Goal: Task Accomplishment & Management: Manage account settings

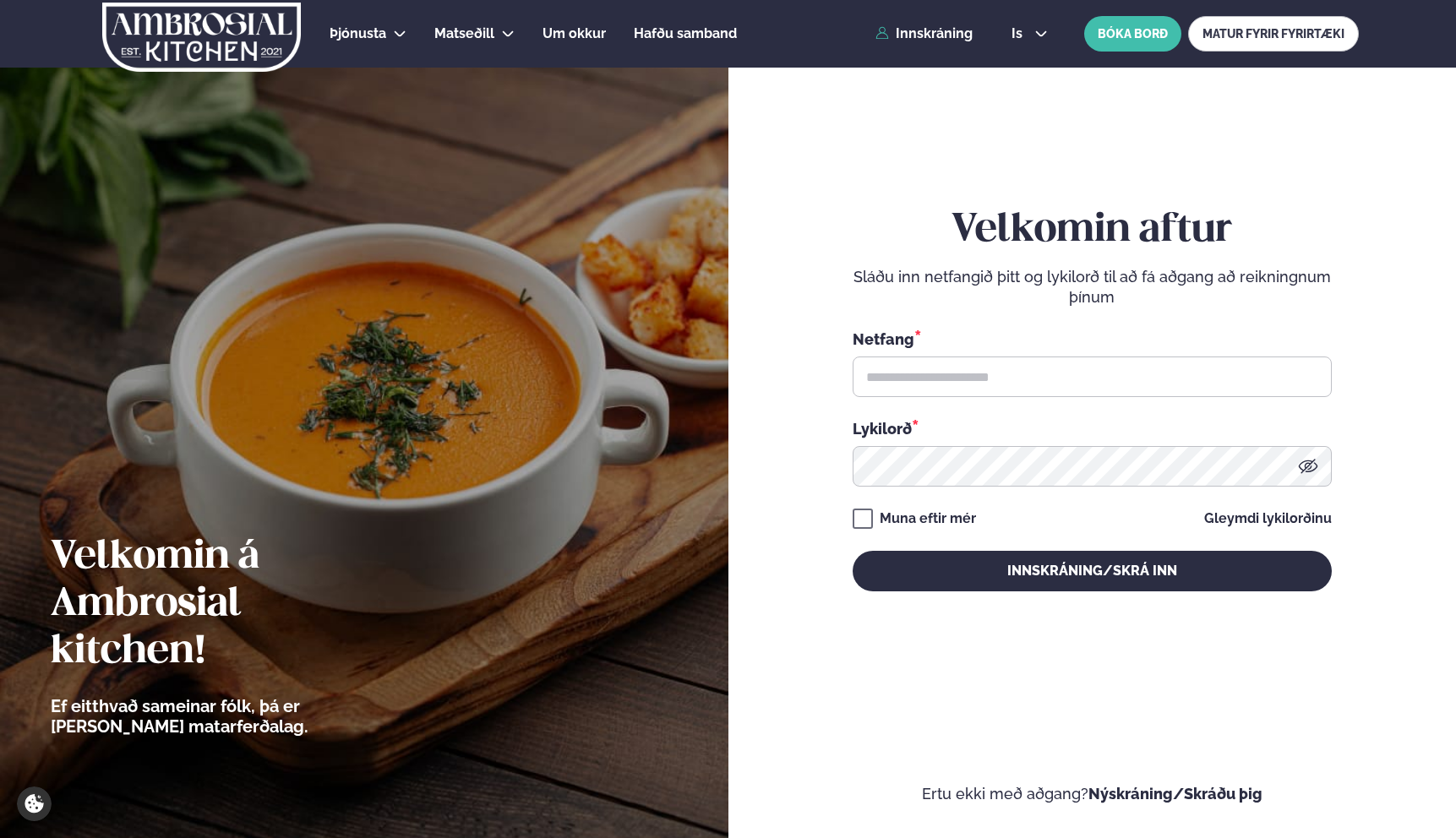
click at [928, 401] on div "Netfang * Lykilorð *" at bounding box center [1093, 407] width 480 height 159
click at [933, 393] on input "text" at bounding box center [1093, 377] width 480 height 41
type input "**********"
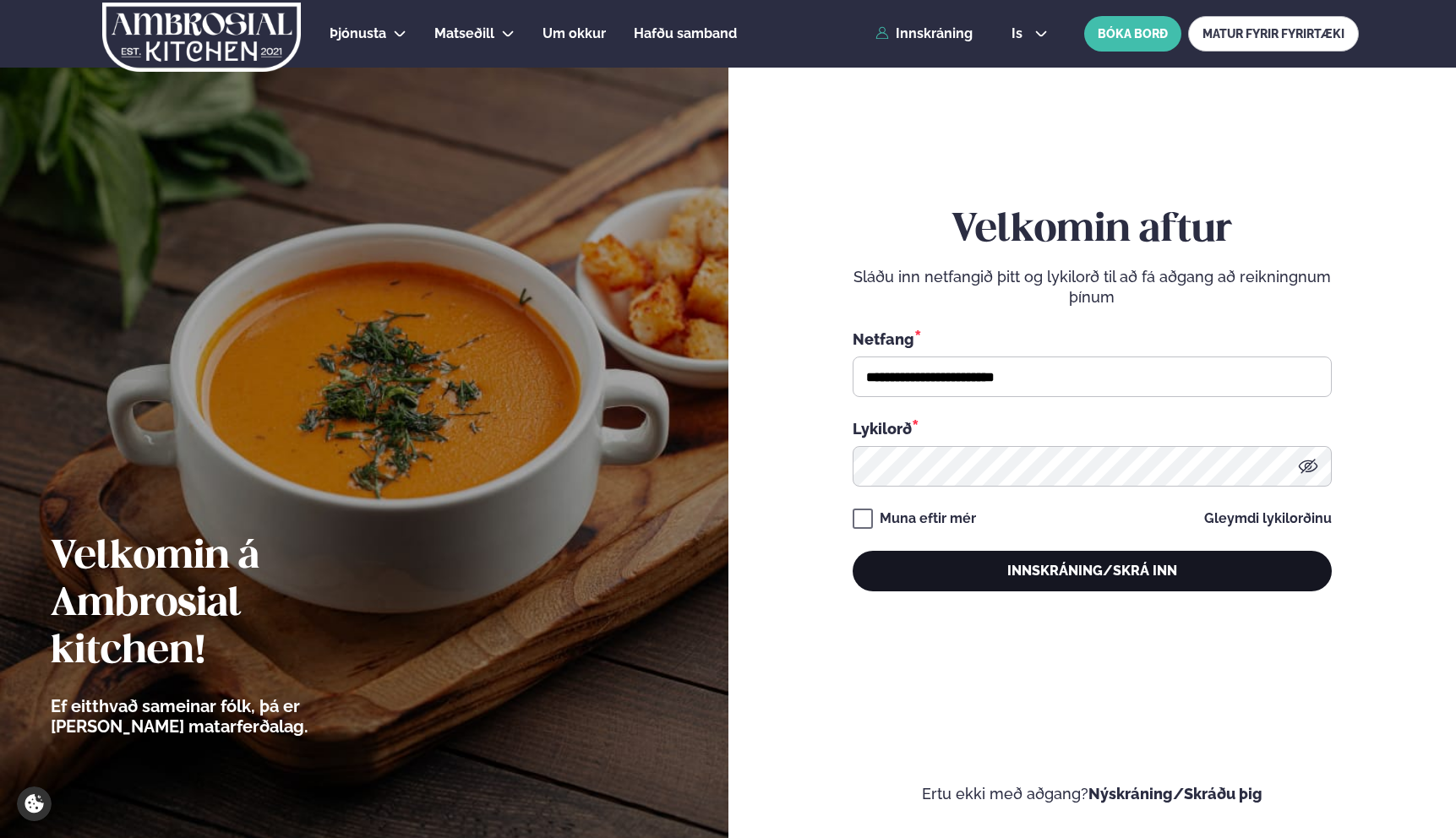
click at [975, 575] on button "Innskráning/Skrá inn" at bounding box center [1093, 570] width 480 height 41
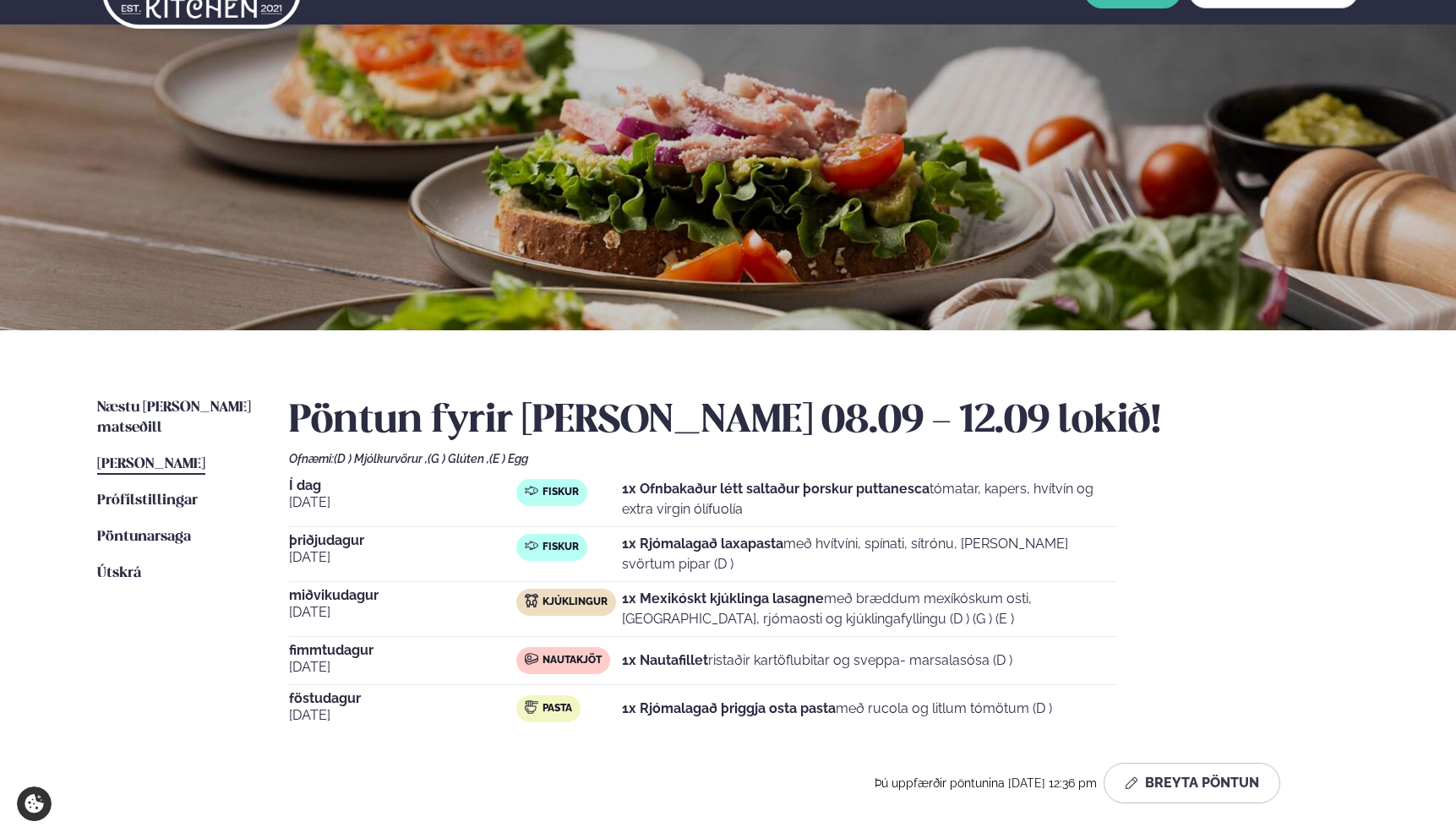
scroll to position [47, 0]
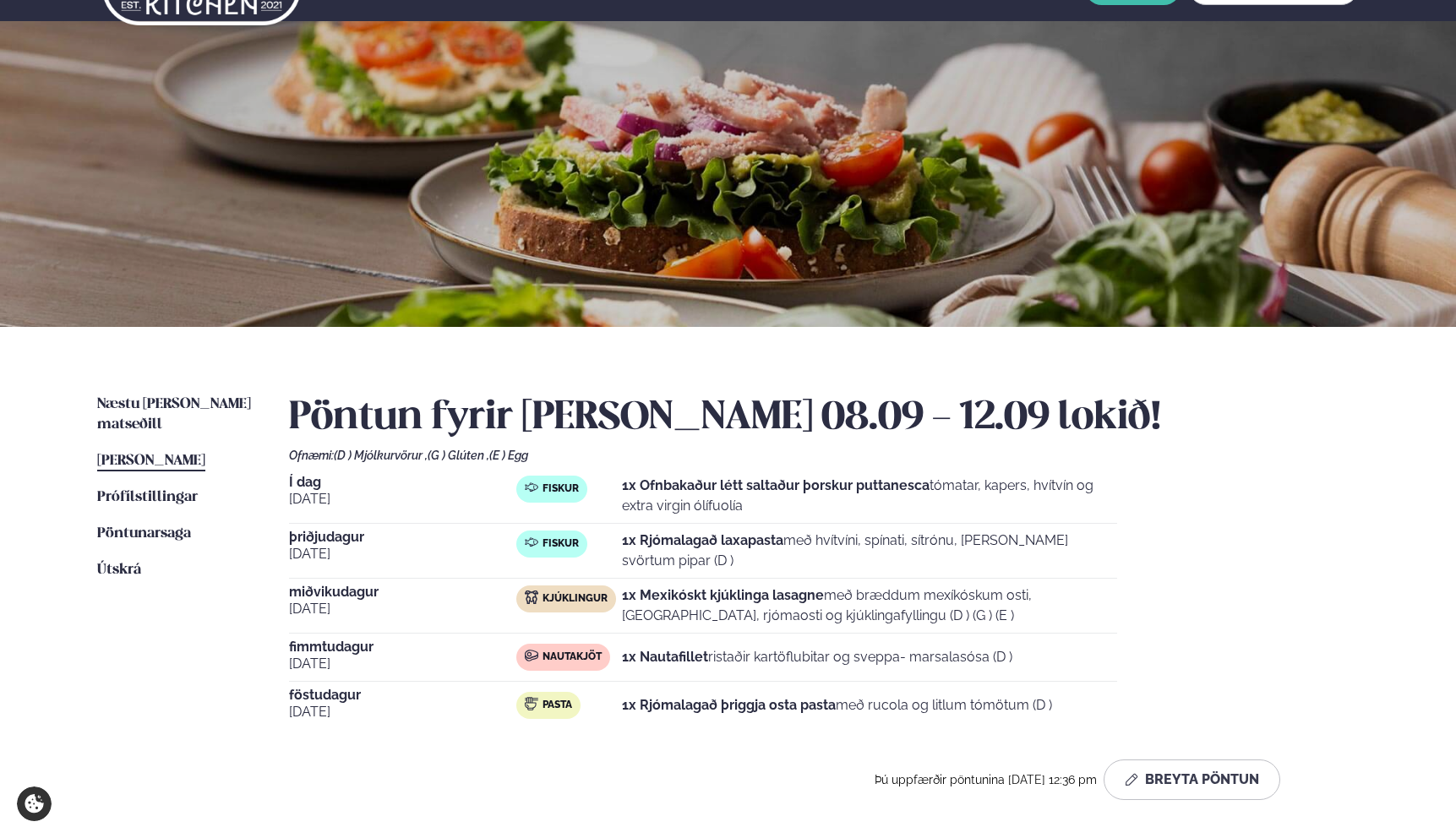
click at [707, 491] on strong "1x Ofnbakaður létt saltaður þorskur puttanesca" at bounding box center [775, 486] width 307 height 16
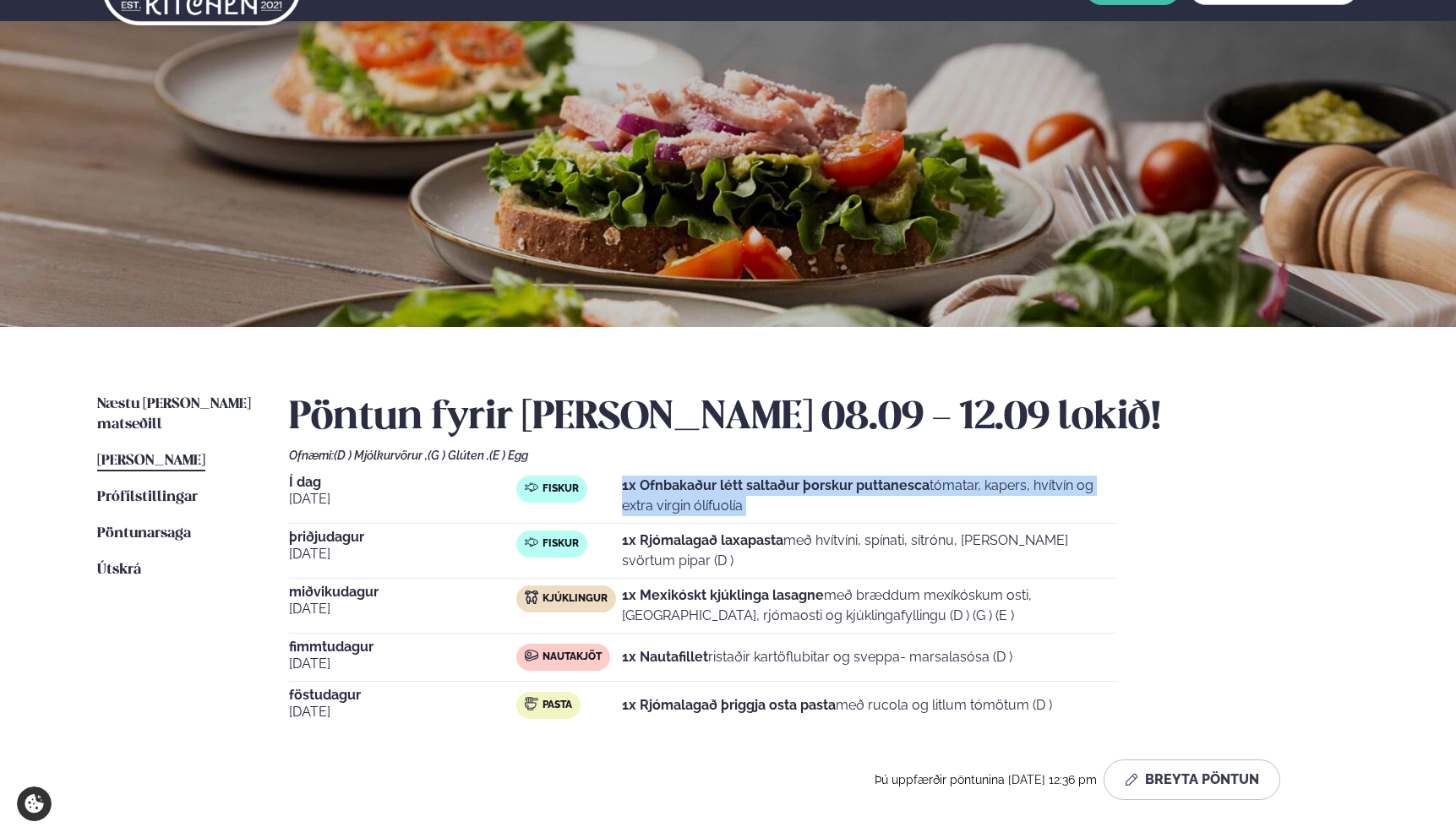
click at [707, 491] on strong "1x Ofnbakaður létt saltaður þorskur puttanesca" at bounding box center [775, 486] width 307 height 16
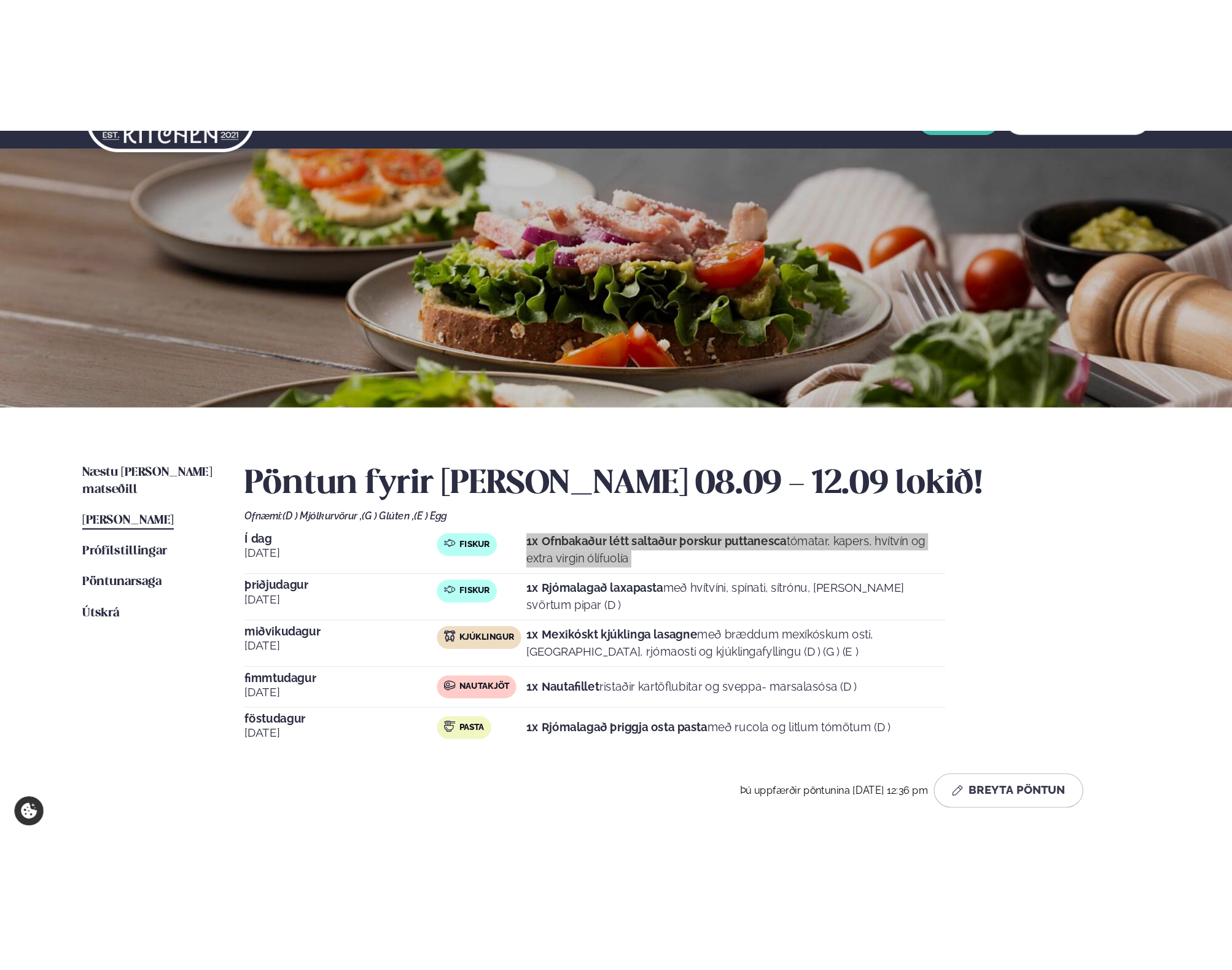
scroll to position [0, 0]
